Goal: Transaction & Acquisition: Purchase product/service

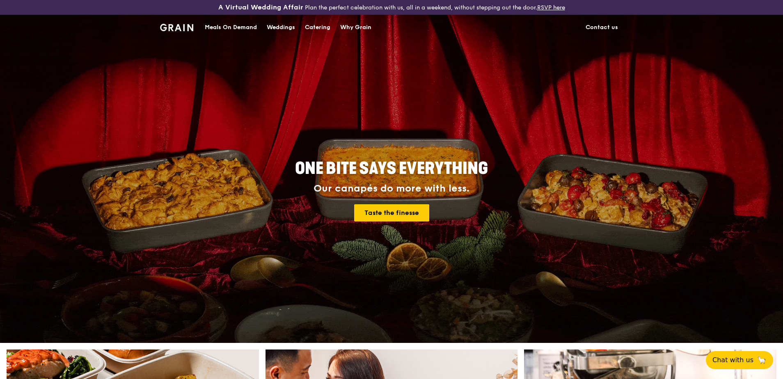
click at [227, 25] on div "Meals On Demand" at bounding box center [231, 27] width 52 height 25
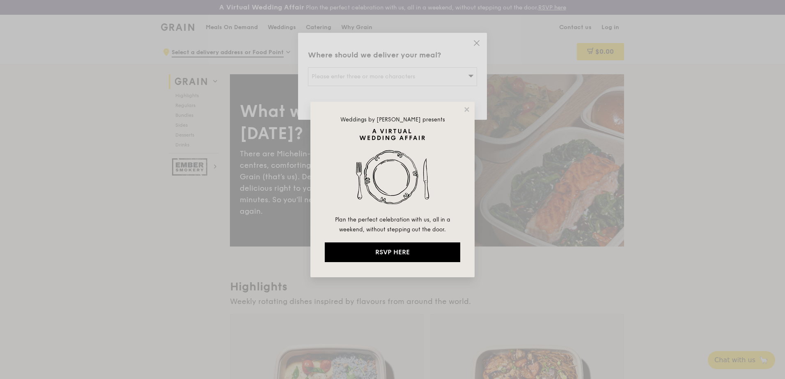
click at [476, 44] on div "Weddings by [PERSON_NAME] presents Plan the perfect celebration with us, all in…" at bounding box center [392, 189] width 785 height 379
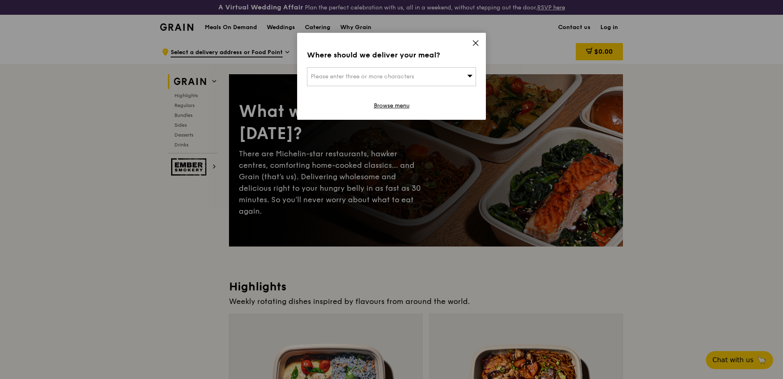
click at [472, 46] on icon at bounding box center [475, 42] width 7 height 7
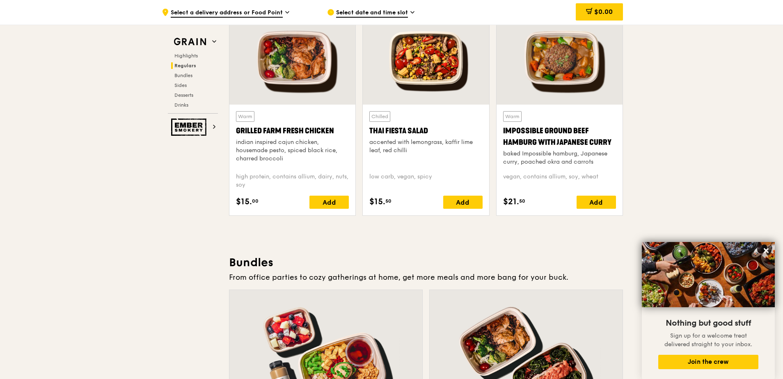
scroll to position [944, 0]
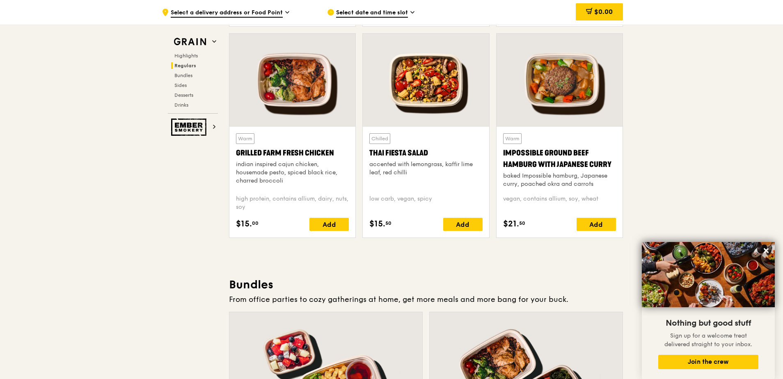
drag, startPoint x: 610, startPoint y: 163, endPoint x: 502, endPoint y: 154, distance: 107.9
click at [502, 154] on div "Warm Impossible Ground Beef Hamburg with Japanese [PERSON_NAME] baked Impossibl…" at bounding box center [560, 182] width 126 height 111
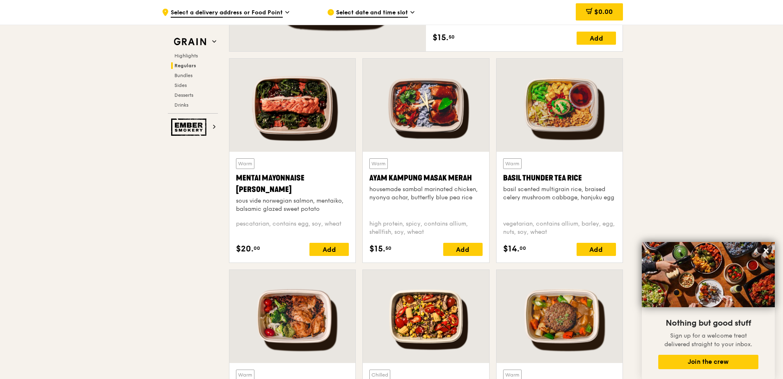
scroll to position [657, 0]
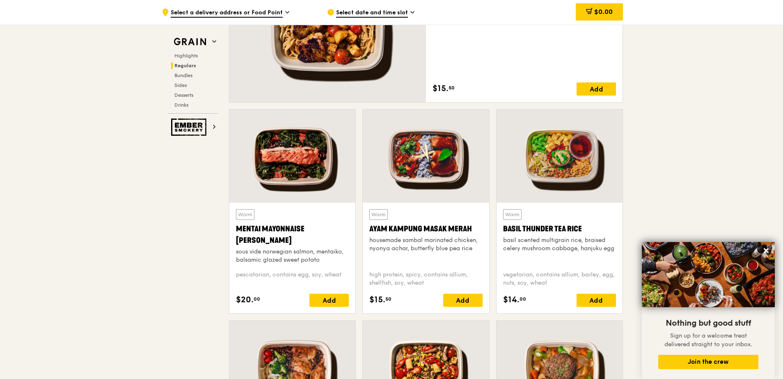
click at [273, 177] on div at bounding box center [292, 156] width 126 height 93
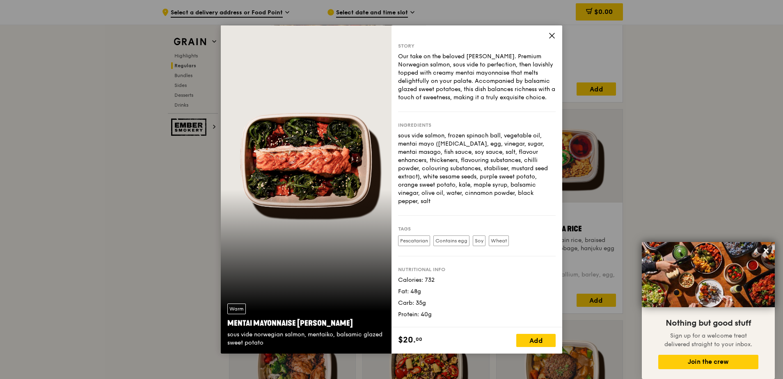
click at [551, 33] on icon at bounding box center [551, 35] width 7 height 7
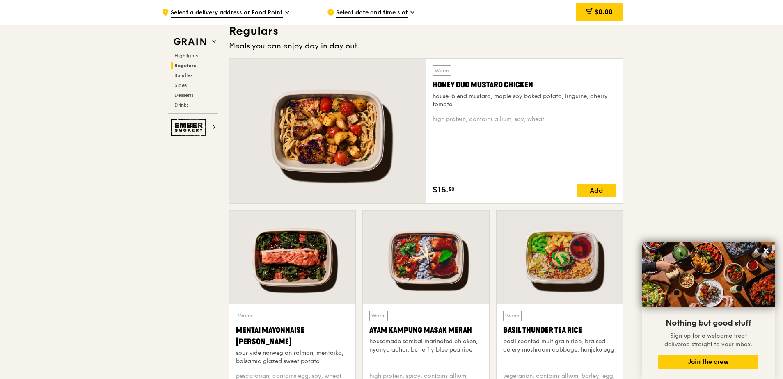
scroll to position [575, 0]
